Goal: Entertainment & Leisure: Consume media (video, audio)

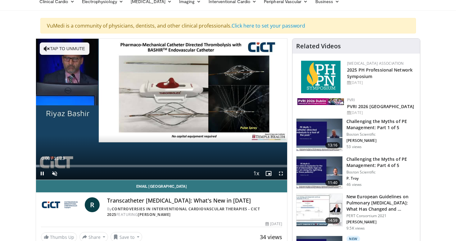
scroll to position [22, 0]
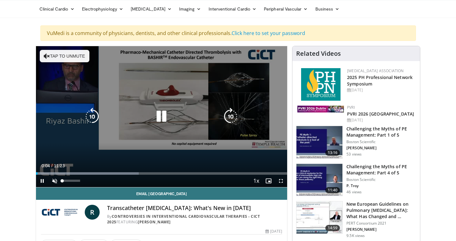
click at [53, 177] on span "Video Player" at bounding box center [54, 181] width 12 height 12
drag, startPoint x: 53, startPoint y: 181, endPoint x: 61, endPoint y: 187, distance: 9.9
click at [53, 181] on div "10 seconds Tap to unmute" at bounding box center [161, 116] width 251 height 141
click at [161, 117] on icon "Video Player" at bounding box center [161, 116] width 17 height 17
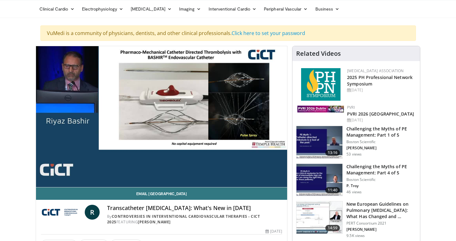
drag, startPoint x: 339, startPoint y: 7, endPoint x: 148, endPoint y: 103, distance: 213.7
click at [148, 103] on div "10 seconds Tap to unmute" at bounding box center [161, 116] width 251 height 141
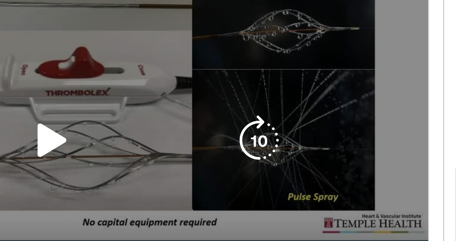
scroll to position [0, 0]
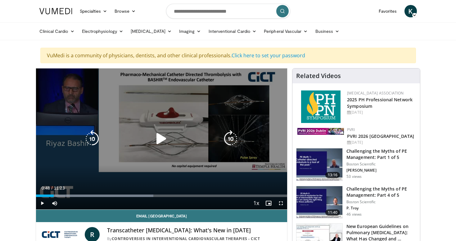
click at [159, 140] on icon "Video Player" at bounding box center [161, 138] width 17 height 17
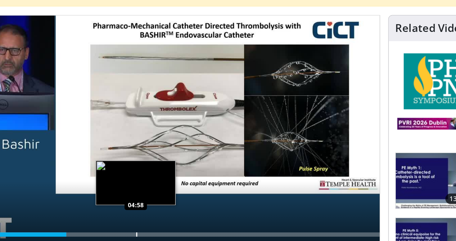
click at [89, 195] on div "Loaded : 27.53% 04:58 04:58" at bounding box center [161, 196] width 251 height 2
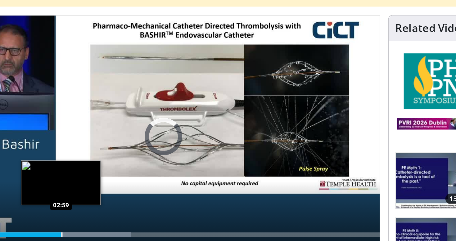
click at [83, 195] on div "Loaded : 42.39% 03:09 02:59" at bounding box center [161, 196] width 251 height 2
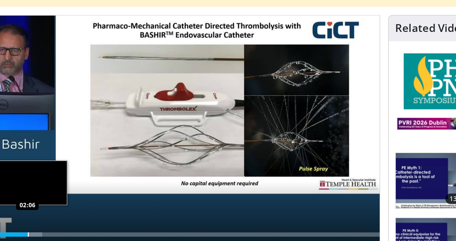
drag, startPoint x: 35, startPoint y: 138, endPoint x: 51, endPoint y: 137, distance: 15.2
click at [51, 195] on div "Loaded : 21.92% 02:06 02:06" at bounding box center [161, 196] width 251 height 2
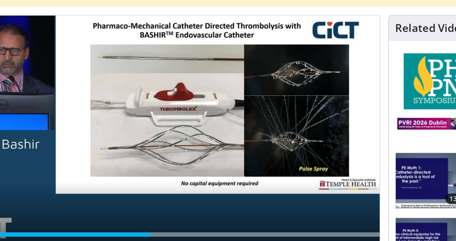
drag, startPoint x: 62, startPoint y: 134, endPoint x: 98, endPoint y: 135, distance: 36.3
click at [98, 191] on div "Loaded : 99.99% 05:20 05:20" at bounding box center [161, 194] width 251 height 6
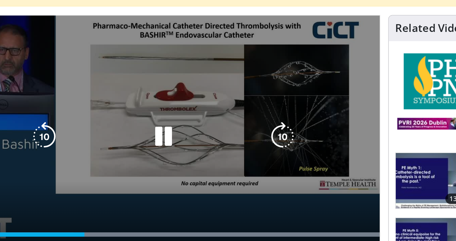
click at [153, 130] on icon "Video Player" at bounding box center [161, 138] width 17 height 17
click at [36, 107] on div "10 seconds Tap to unmute" at bounding box center [161, 139] width 251 height 141
click at [153, 130] on icon "Video Player" at bounding box center [161, 138] width 17 height 17
click at [91, 69] on div "10 seconds Tap to unmute" at bounding box center [161, 139] width 251 height 141
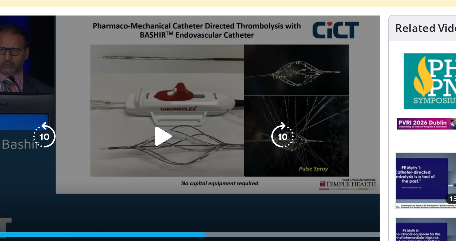
click at [153, 130] on icon "Video Player" at bounding box center [161, 138] width 17 height 17
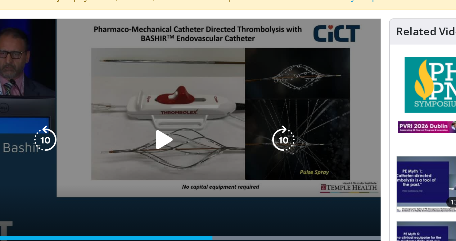
click at [153, 130] on icon "Video Player" at bounding box center [161, 138] width 17 height 17
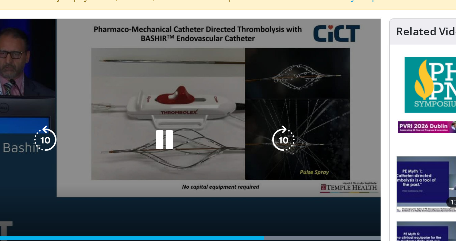
click at [153, 130] on icon "Video Player" at bounding box center [161, 138] width 17 height 17
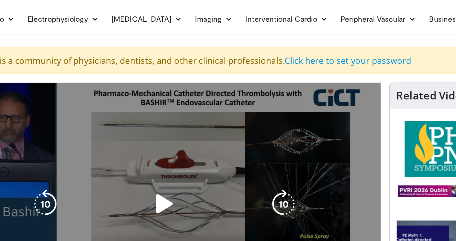
click at [153, 130] on icon "Video Player" at bounding box center [161, 138] width 17 height 17
